Goal: Task Accomplishment & Management: Complete application form

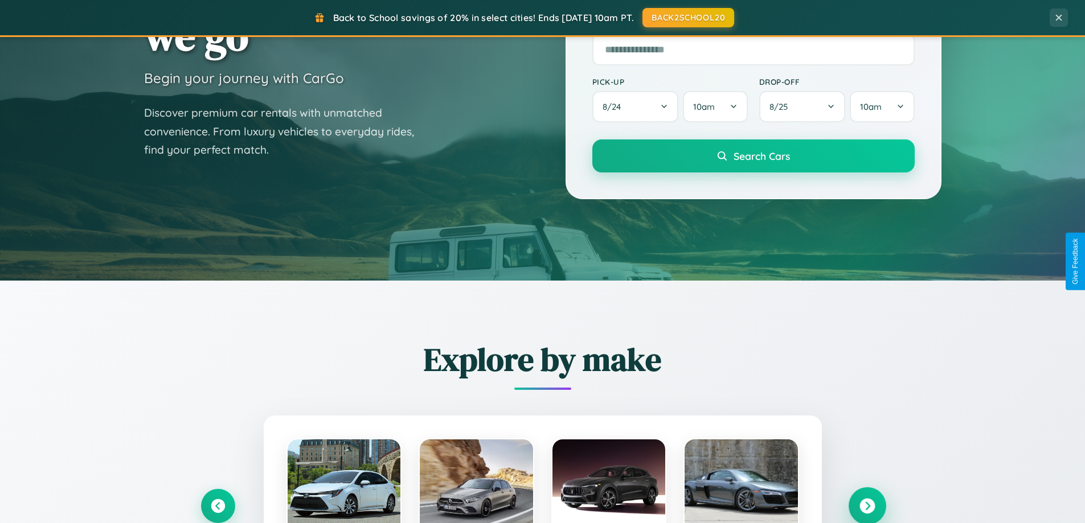
click at [867, 506] on icon at bounding box center [866, 506] width 15 height 15
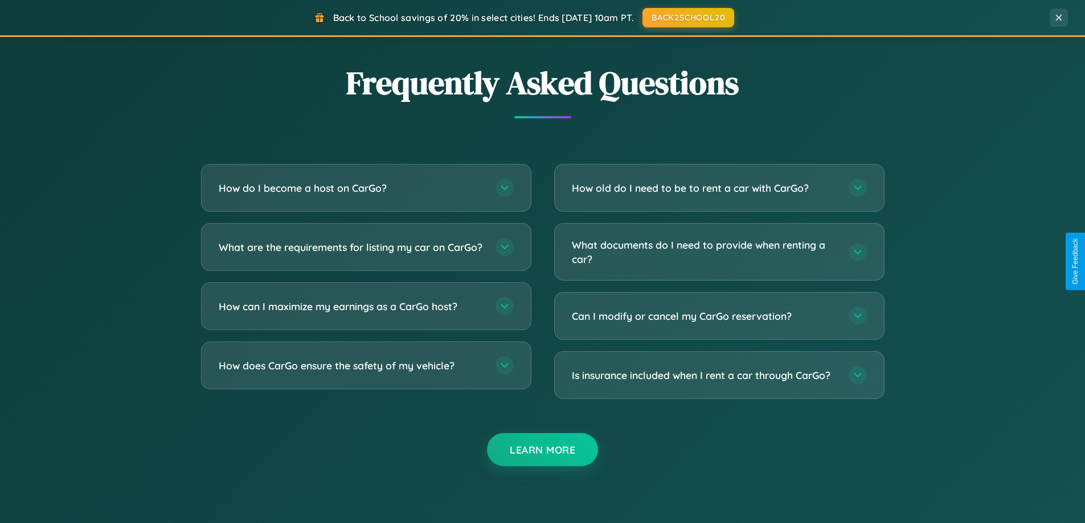
scroll to position [2191, 0]
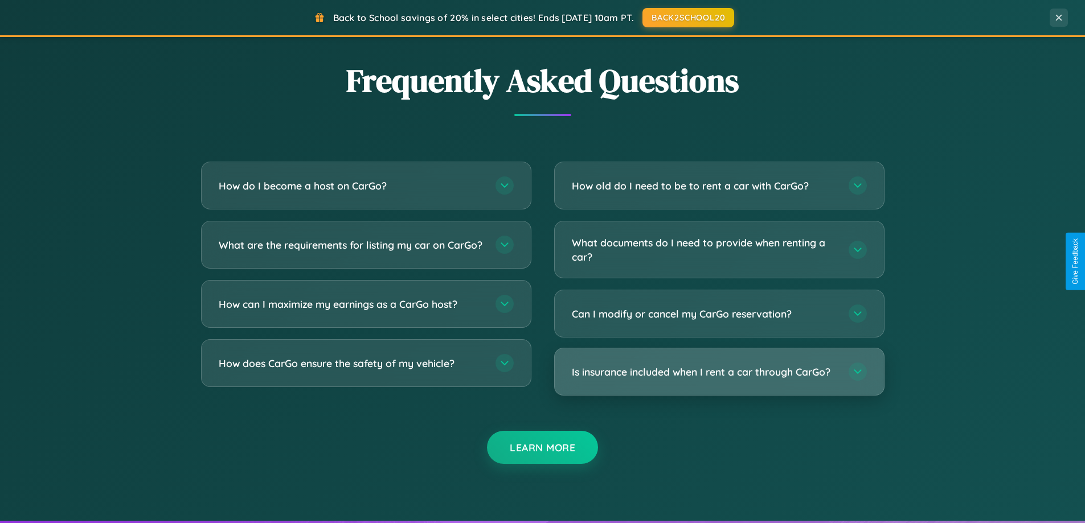
click at [719, 372] on h3 "Is insurance included when I rent a car through CarGo?" at bounding box center [704, 372] width 265 height 14
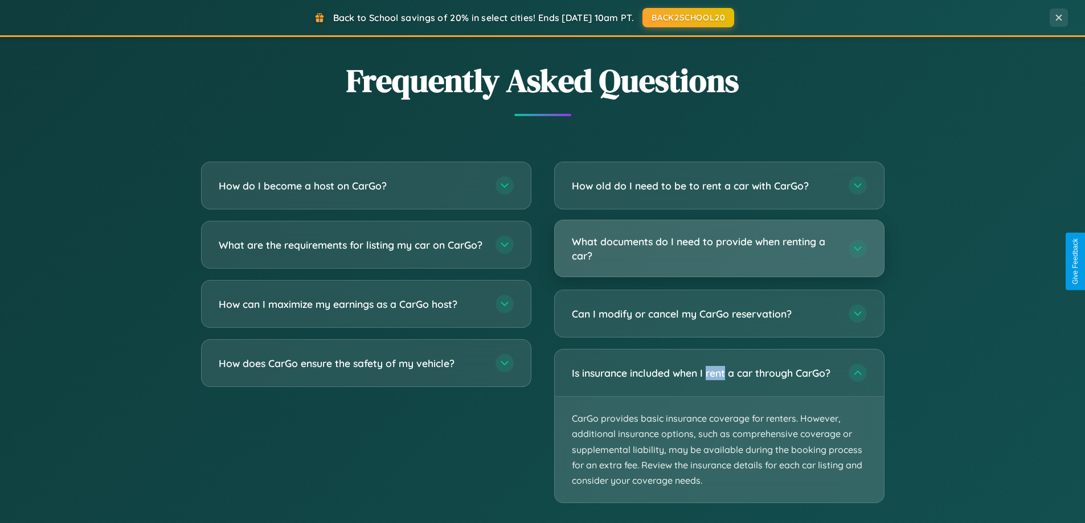
click at [719, 249] on h3 "What documents do I need to provide when renting a car?" at bounding box center [704, 249] width 265 height 28
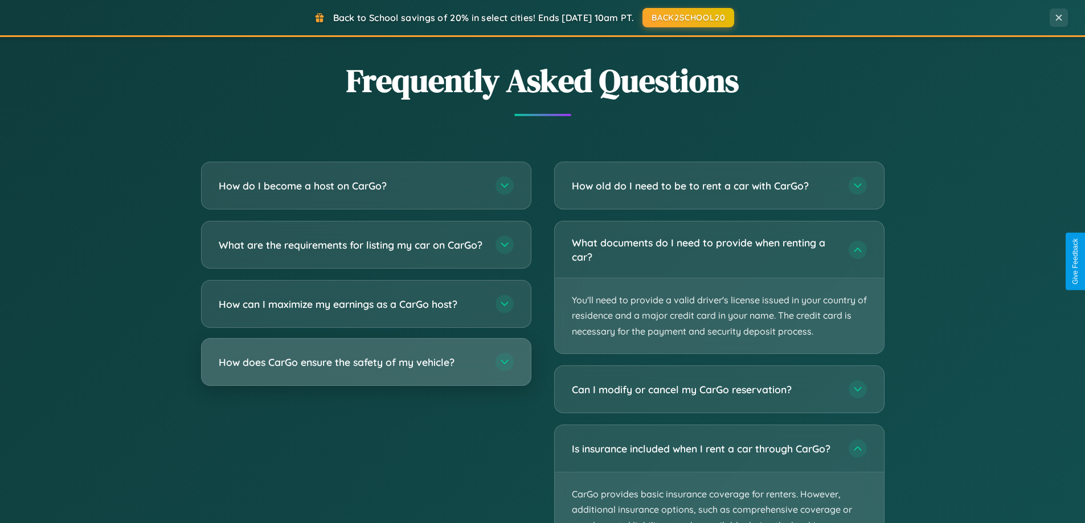
click at [366, 370] on h3 "How does CarGo ensure the safety of my vehicle?" at bounding box center [351, 362] width 265 height 14
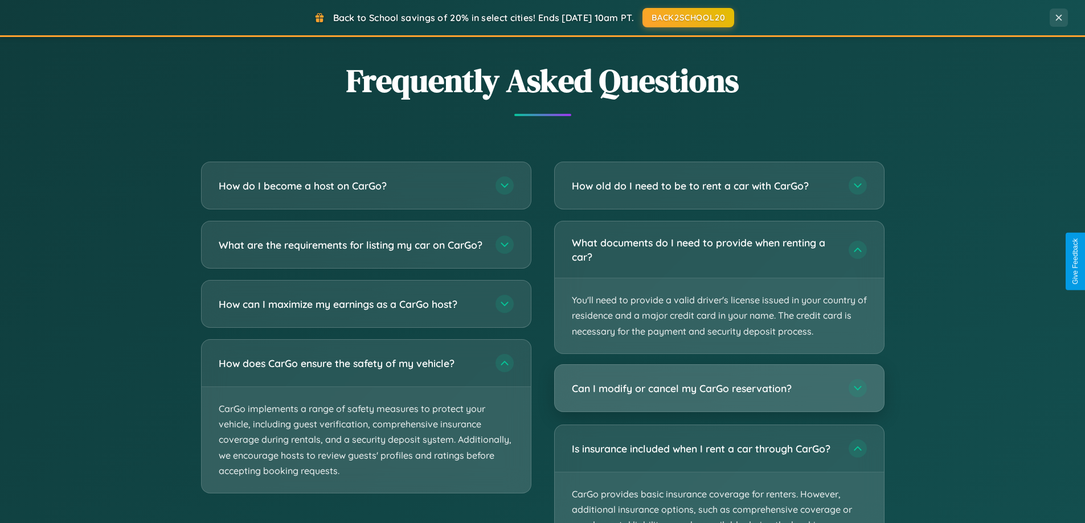
click at [719, 389] on h3 "Can I modify or cancel my CarGo reservation?" at bounding box center [704, 389] width 265 height 14
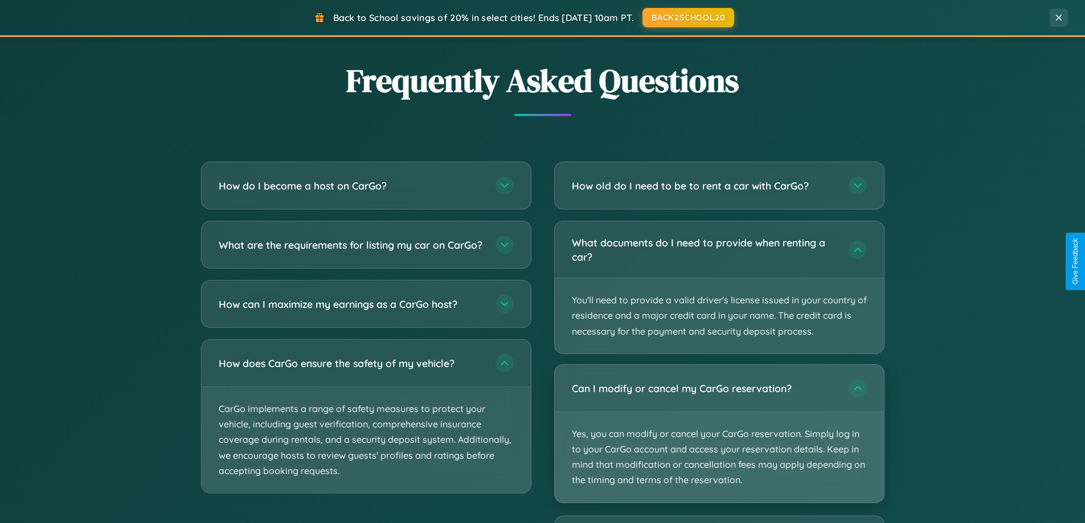
click at [719, 433] on p "Yes, you can modify or cancel your CarGo reservation. Simply log in to your Car…" at bounding box center [719, 457] width 329 height 91
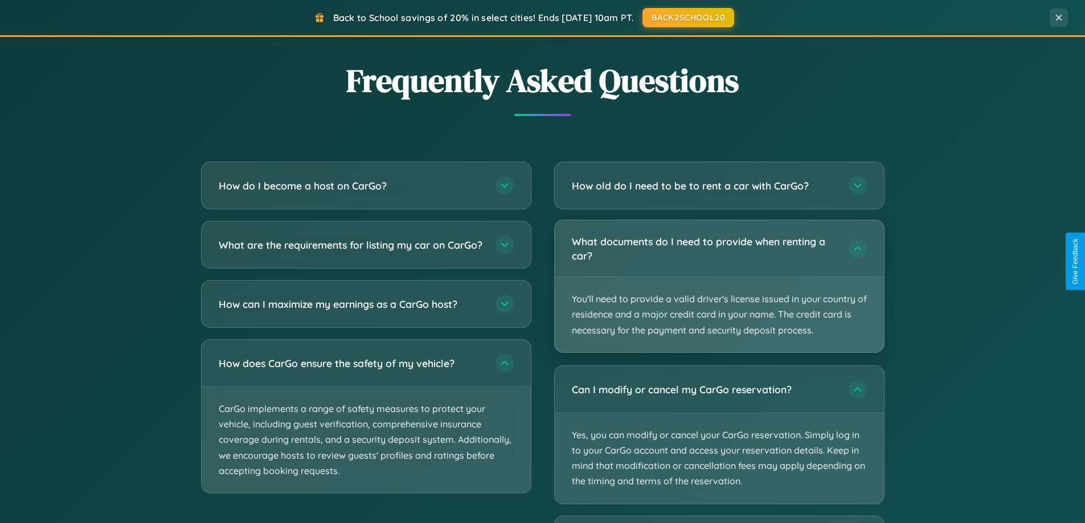
click at [719, 287] on p "You'll need to provide a valid driver's license issued in your country of resid…" at bounding box center [719, 314] width 329 height 75
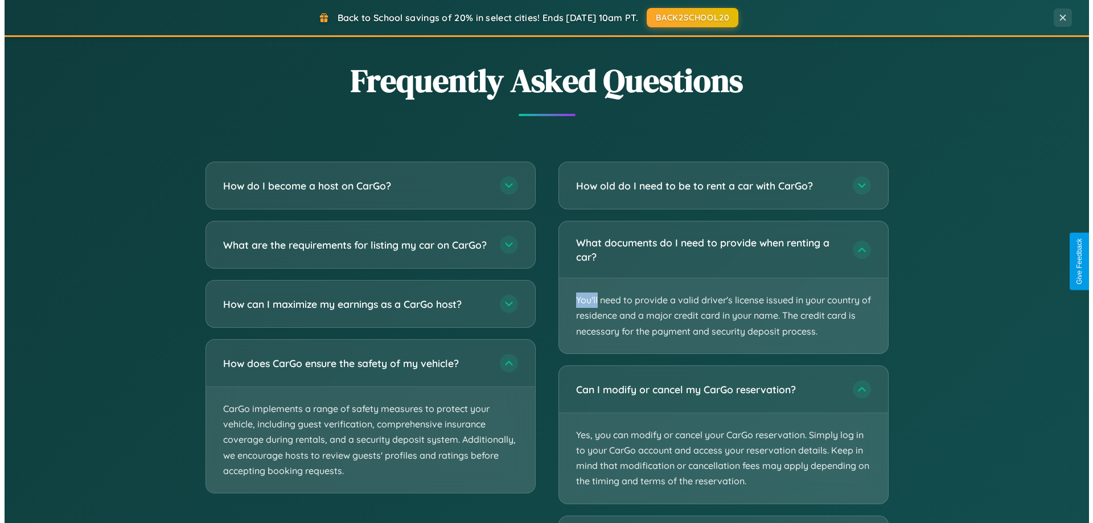
scroll to position [0, 0]
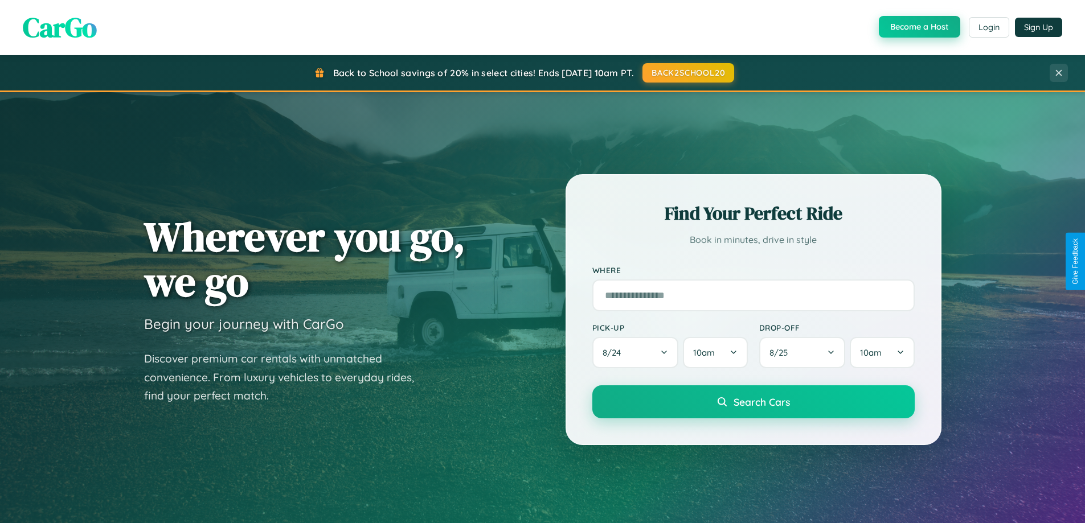
click at [918, 27] on button "Become a Host" at bounding box center [919, 27] width 81 height 22
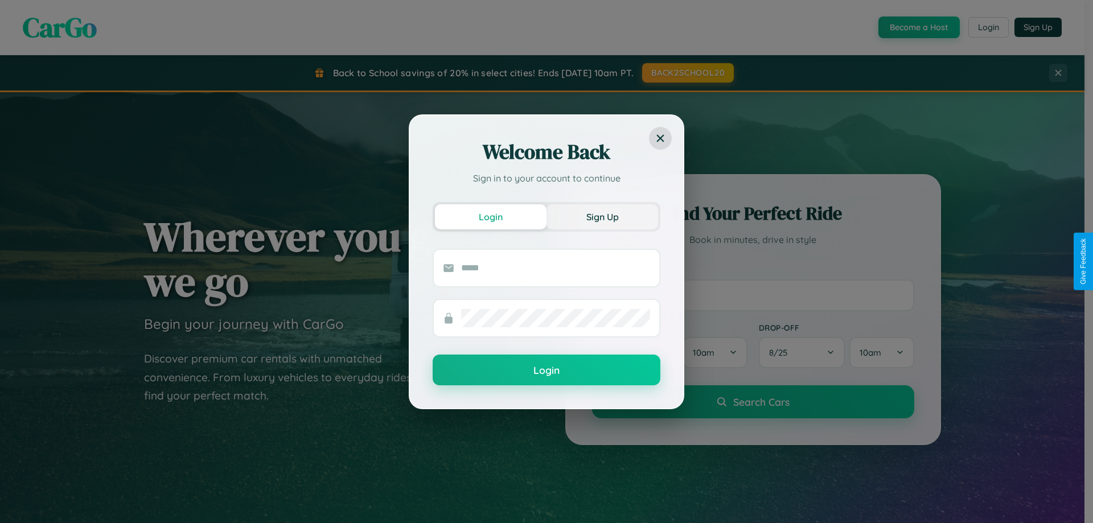
click at [602, 216] on button "Sign Up" at bounding box center [603, 216] width 112 height 25
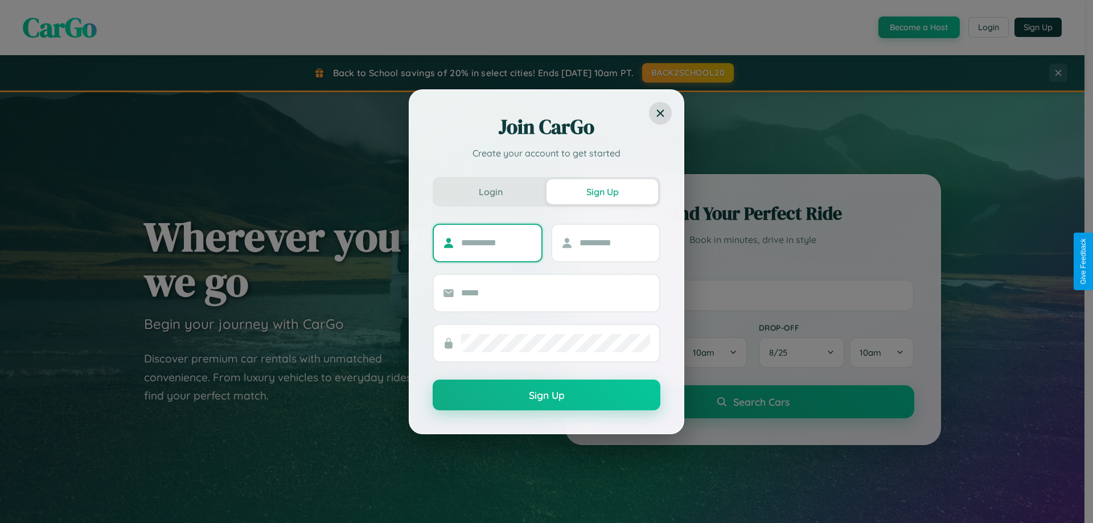
click at [497, 243] on input "text" at bounding box center [496, 243] width 71 height 18
type input "******"
click at [614, 243] on input "text" at bounding box center [615, 243] width 71 height 18
type input "******"
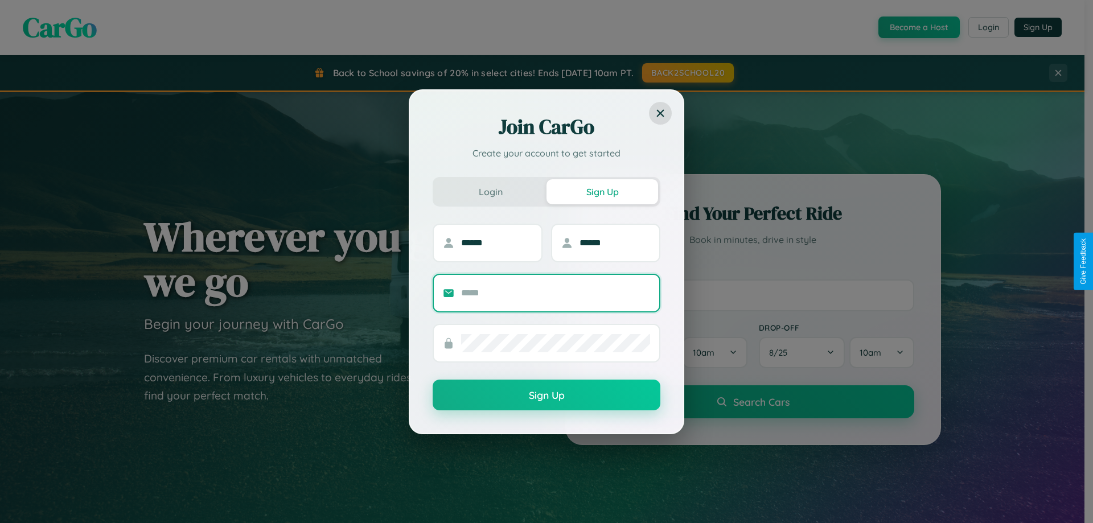
click at [556, 293] on input "text" at bounding box center [555, 293] width 189 height 18
type input "**********"
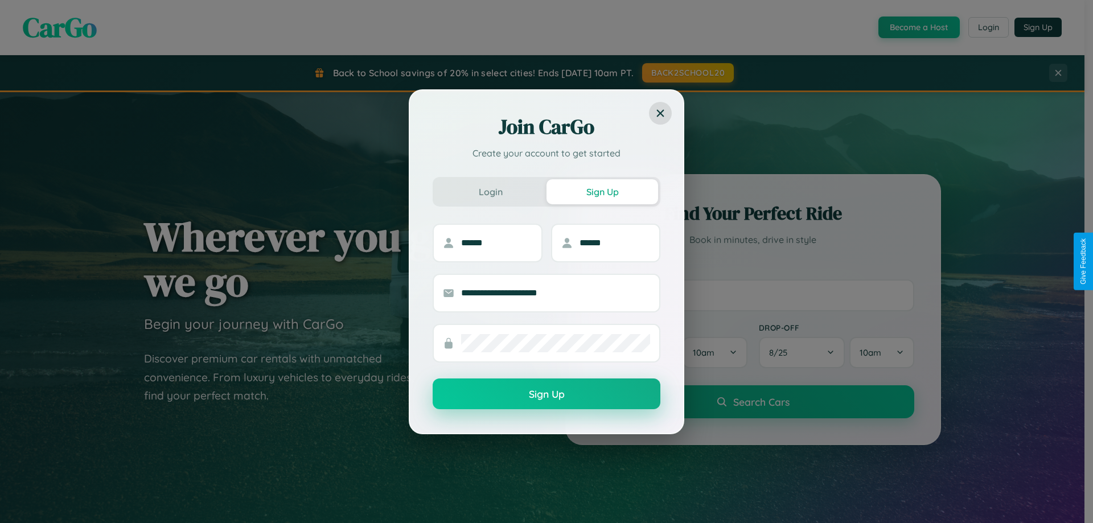
click at [547, 395] on button "Sign Up" at bounding box center [547, 394] width 228 height 31
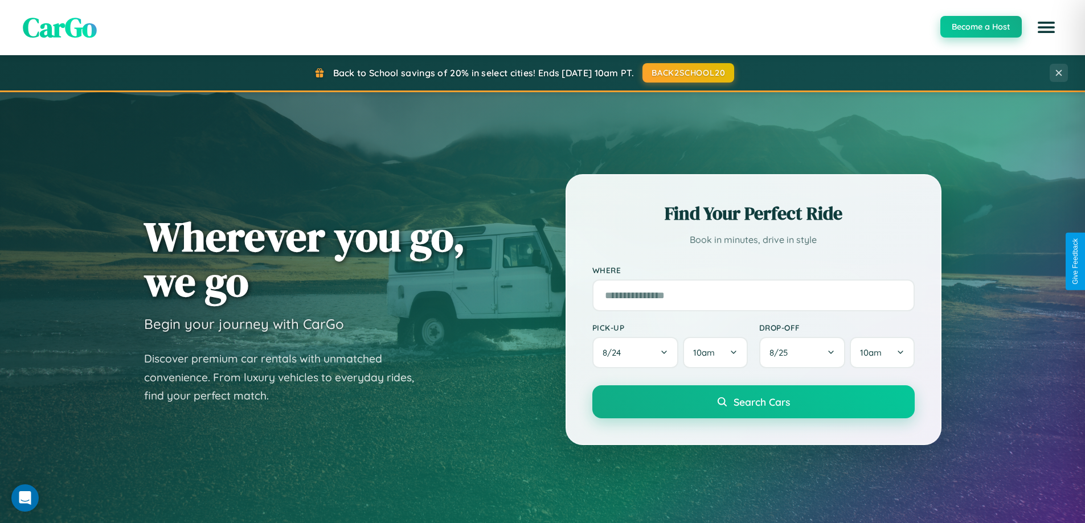
click at [980, 27] on button "Become a Host" at bounding box center [980, 27] width 81 height 22
